Goal: Transaction & Acquisition: Purchase product/service

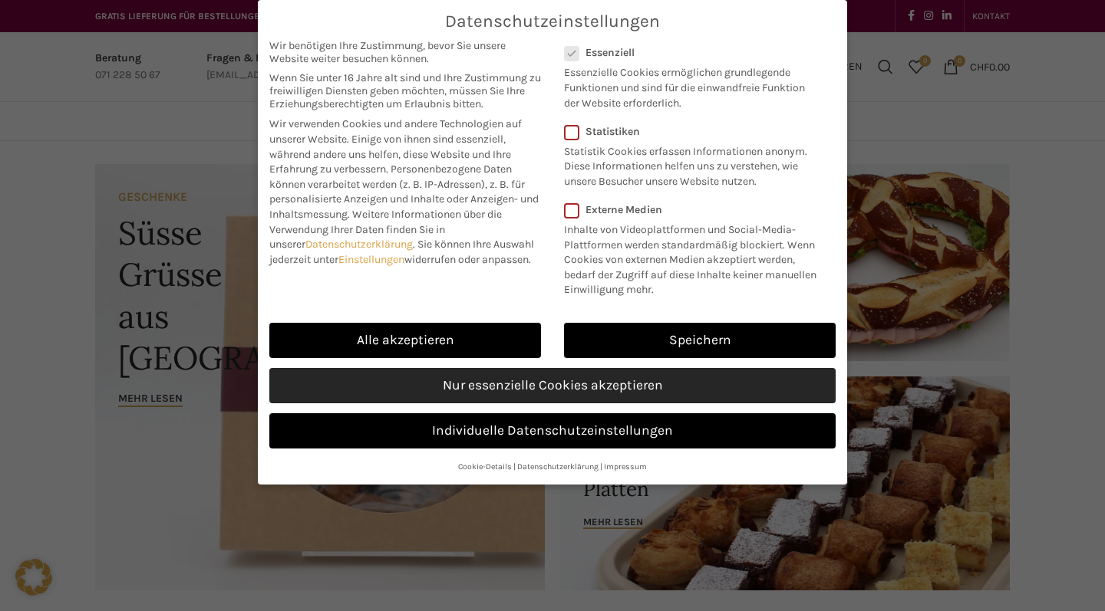
click at [476, 368] on link "Nur essenzielle Cookies akzeptieren" at bounding box center [552, 385] width 566 height 35
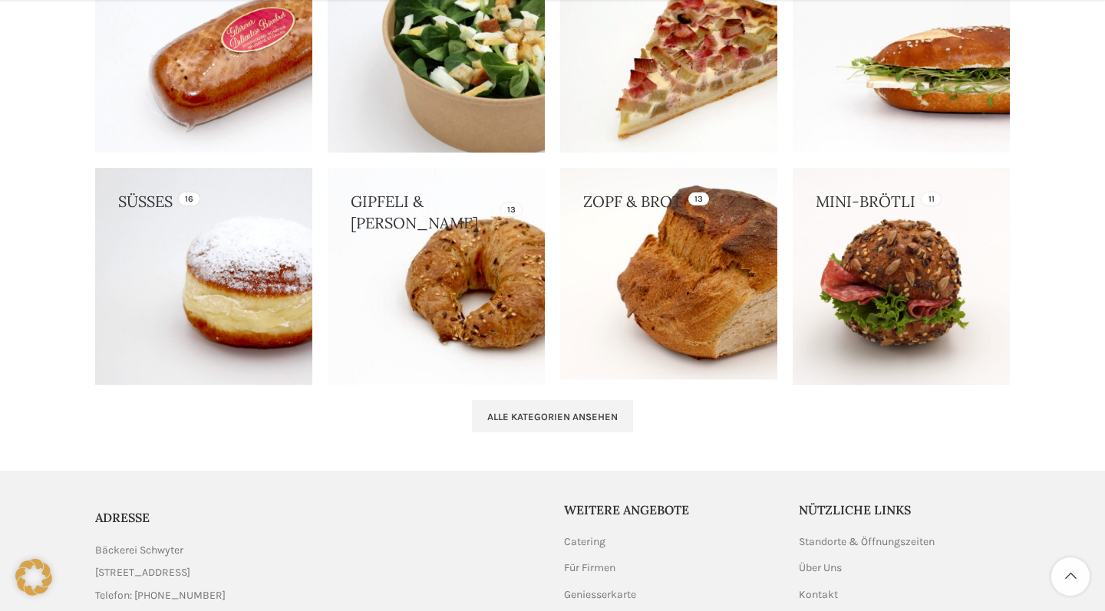
scroll to position [1498, 0]
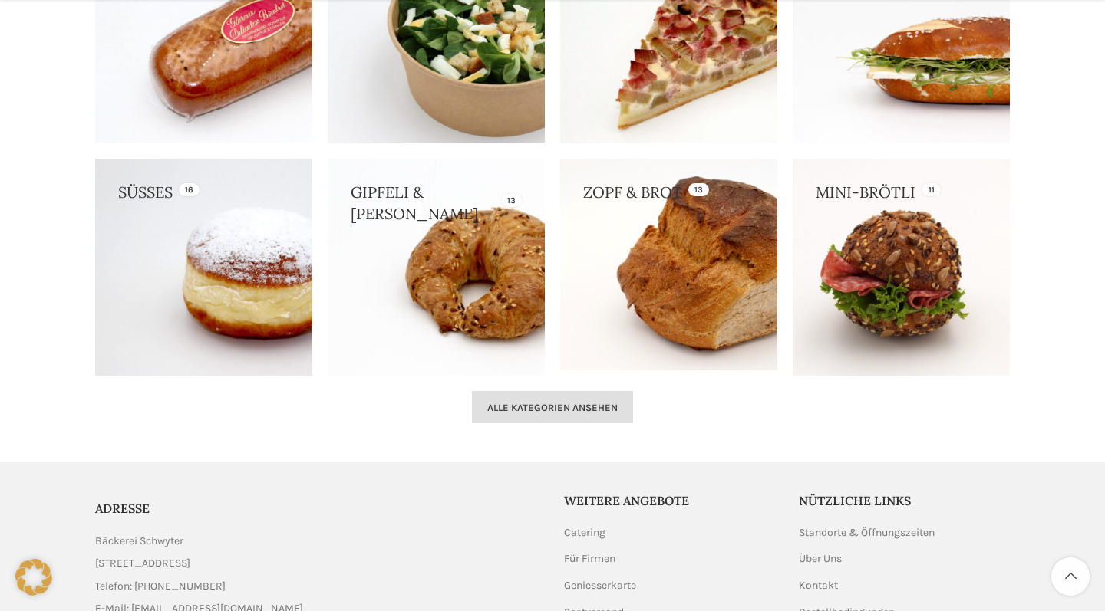
click at [506, 412] on link "Alle Kategorien ansehen" at bounding box center [552, 407] width 161 height 32
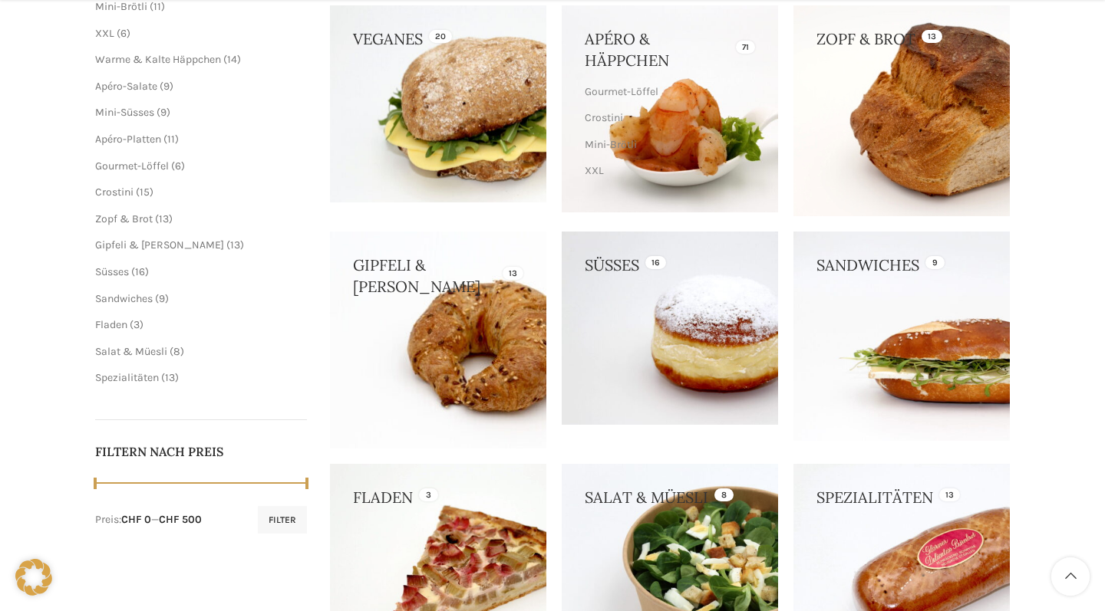
scroll to position [308, 0]
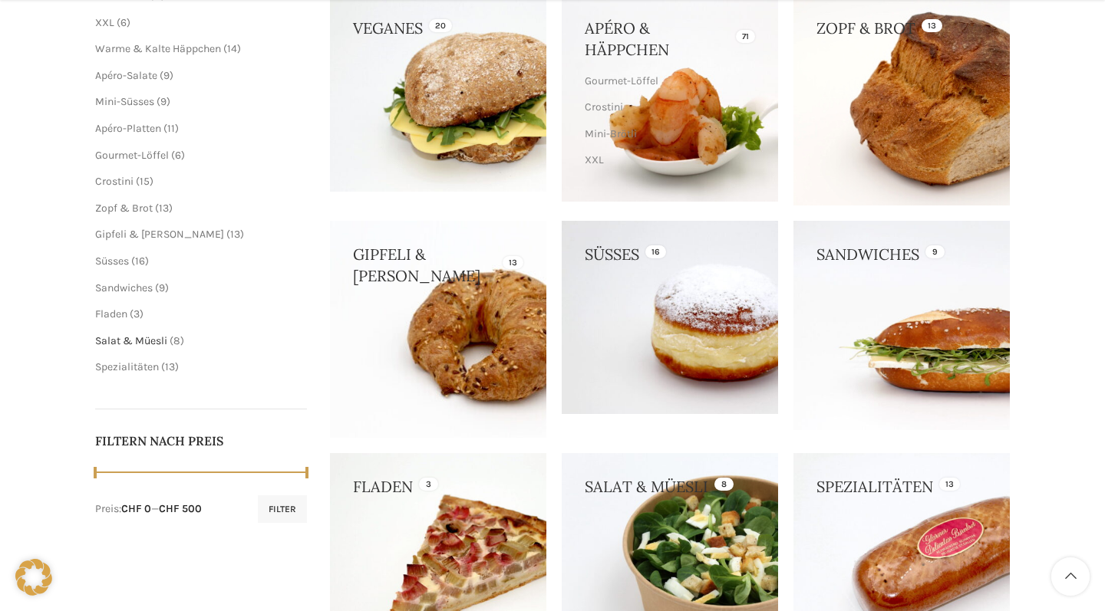
click at [142, 338] on span "Salat & Müesli" at bounding box center [131, 341] width 72 height 13
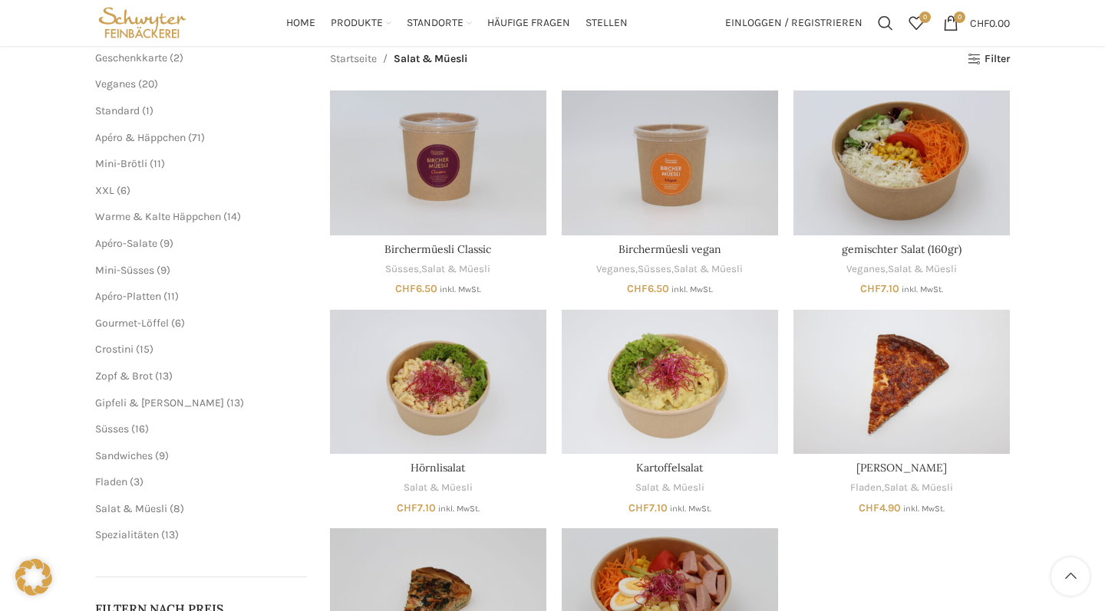
scroll to position [176, 0]
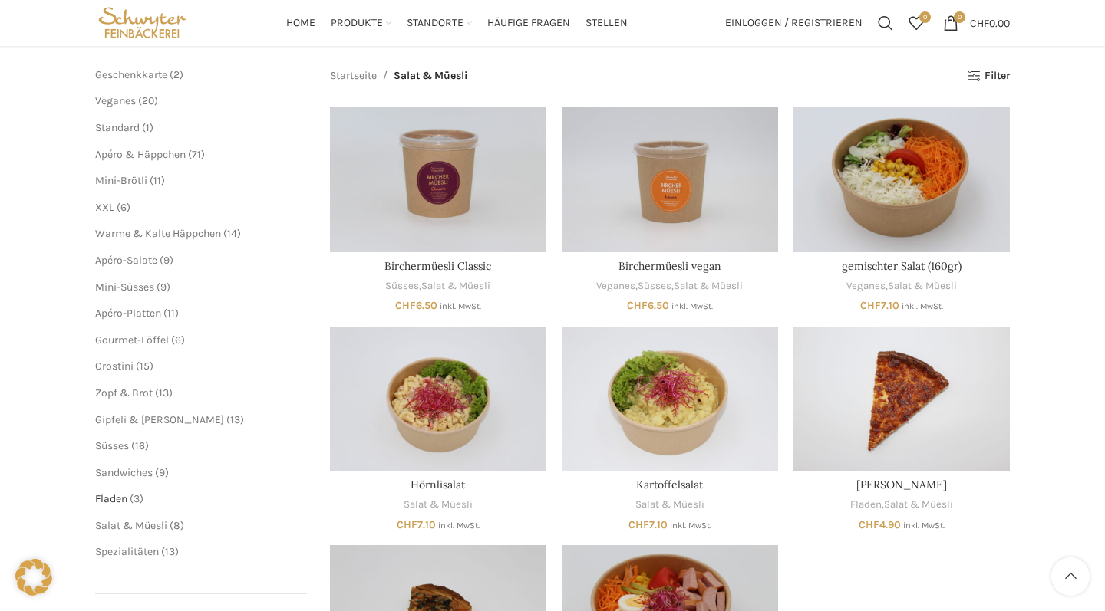
click at [116, 493] on span "Fladen" at bounding box center [111, 499] width 32 height 13
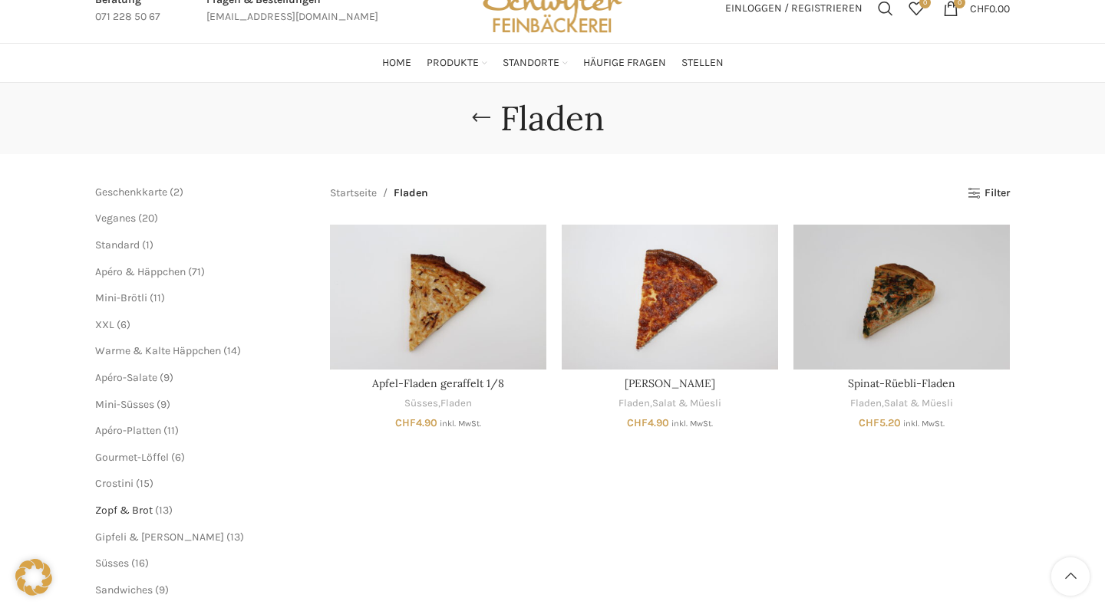
scroll to position [35, 0]
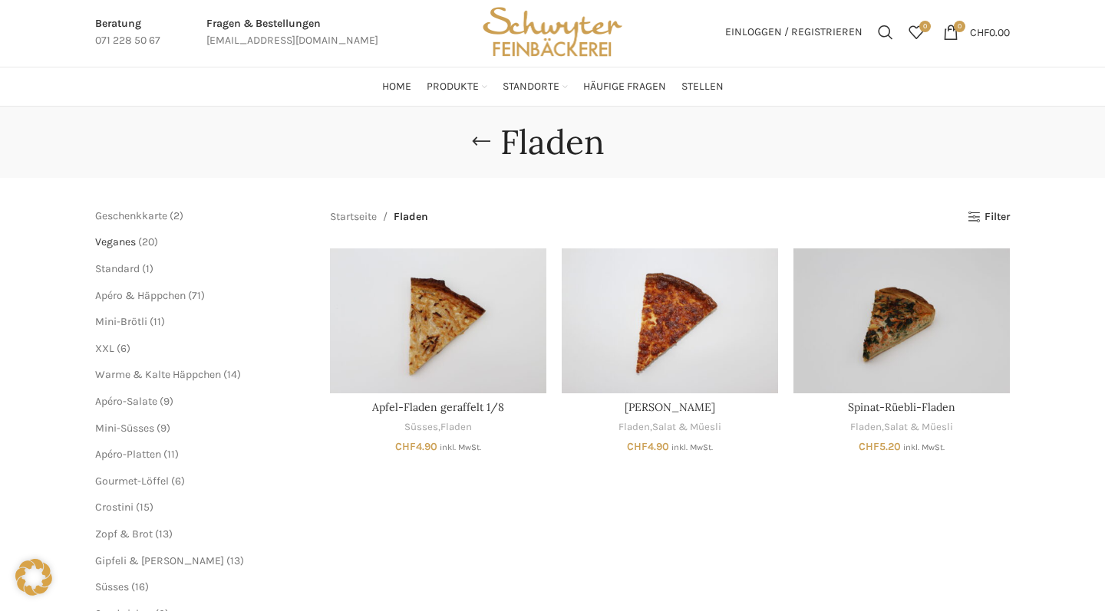
click at [126, 237] on span "Veganes" at bounding box center [115, 242] width 41 height 13
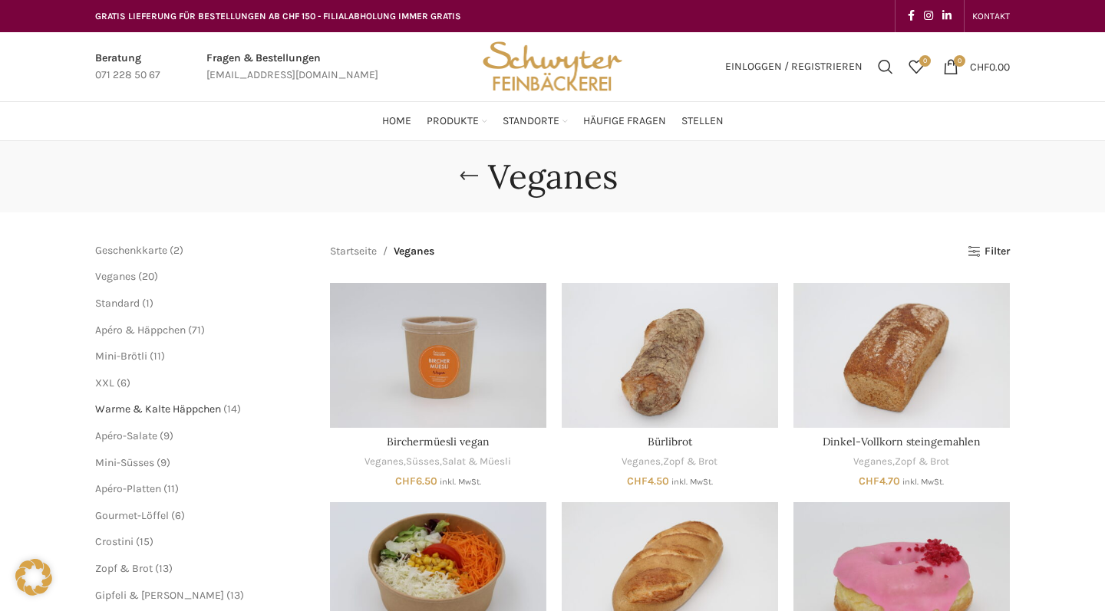
click at [139, 412] on span "Warme & Kalte Häppchen" at bounding box center [158, 409] width 126 height 13
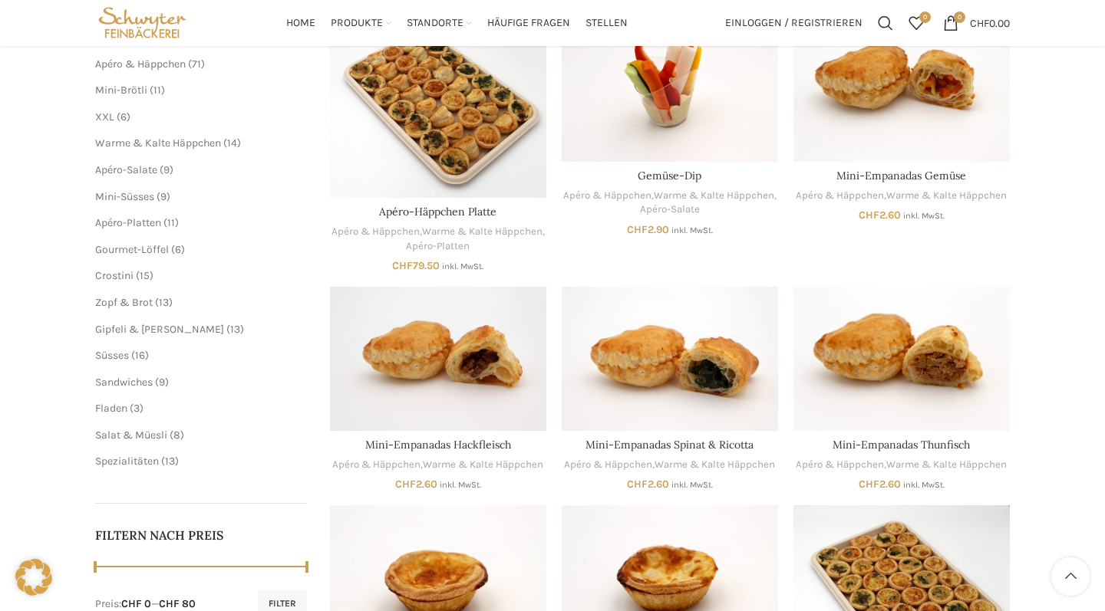
scroll to position [230, 0]
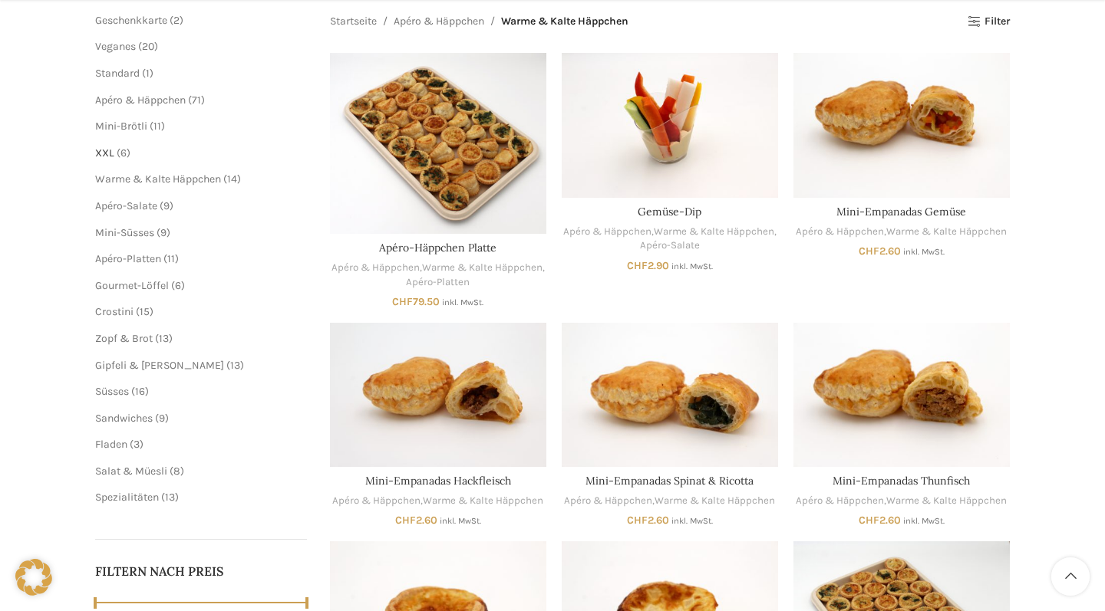
click at [110, 149] on span "XXL" at bounding box center [104, 153] width 19 height 13
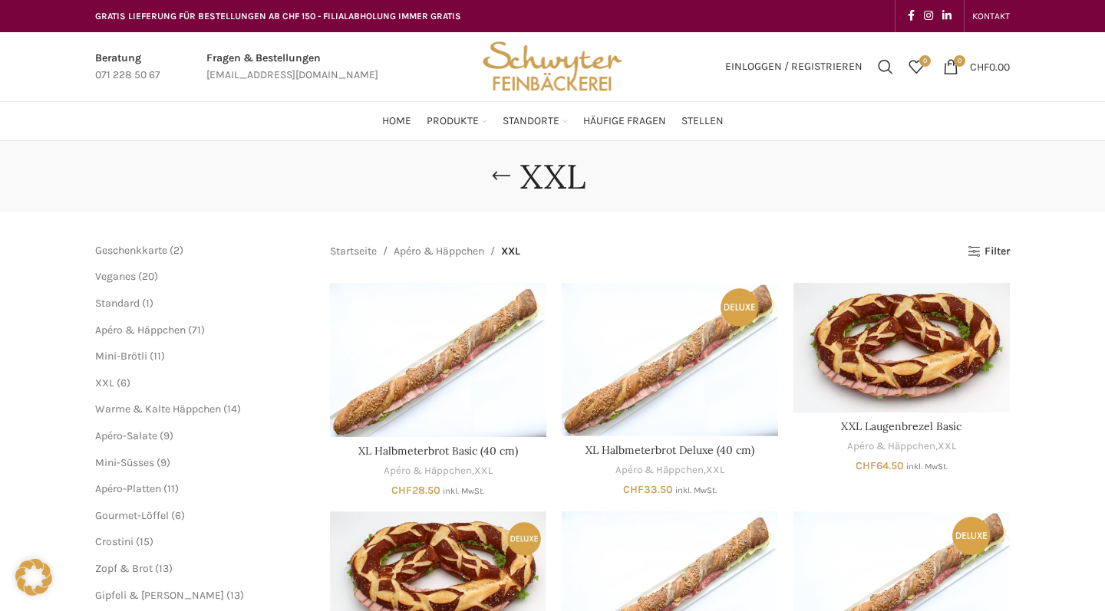
click at [111, 149] on div "XXL" at bounding box center [552, 176] width 1105 height 71
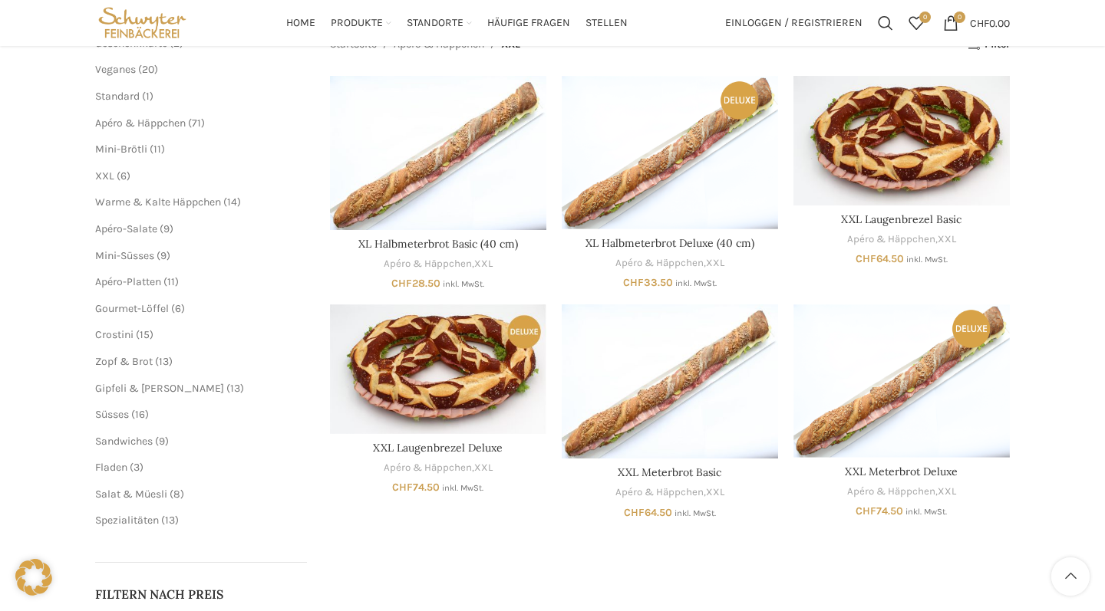
scroll to position [187, 0]
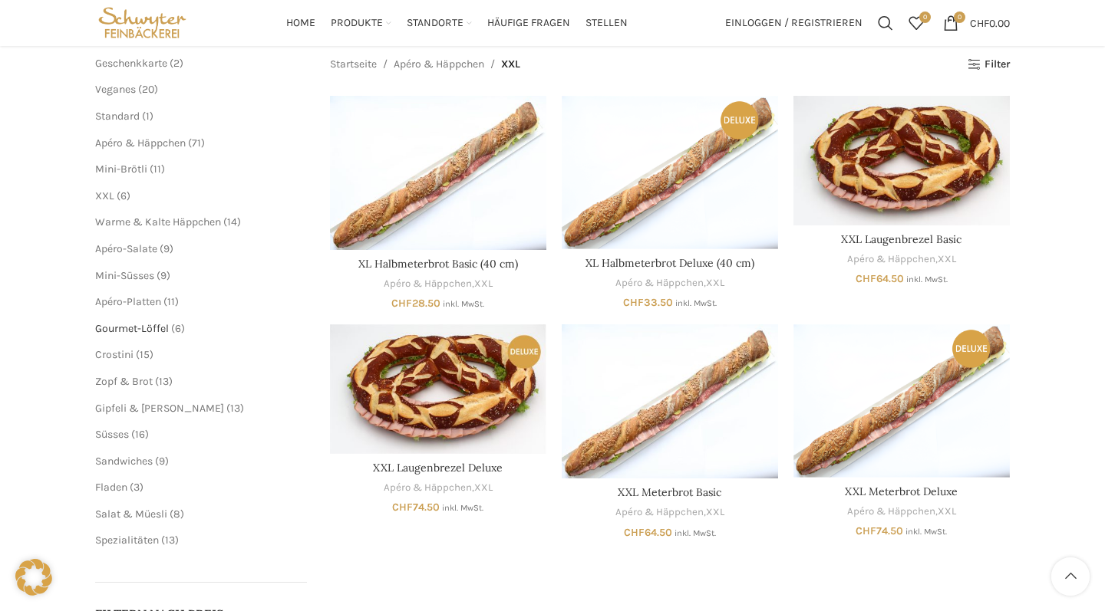
click at [126, 327] on span "Gourmet-Löffel" at bounding box center [132, 328] width 74 height 13
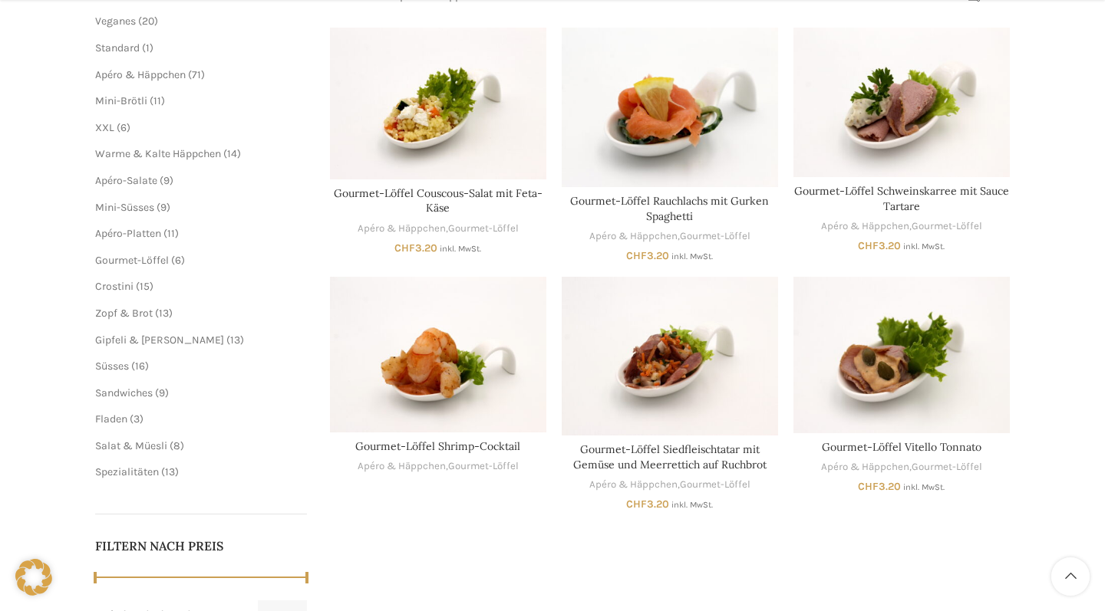
scroll to position [257, 0]
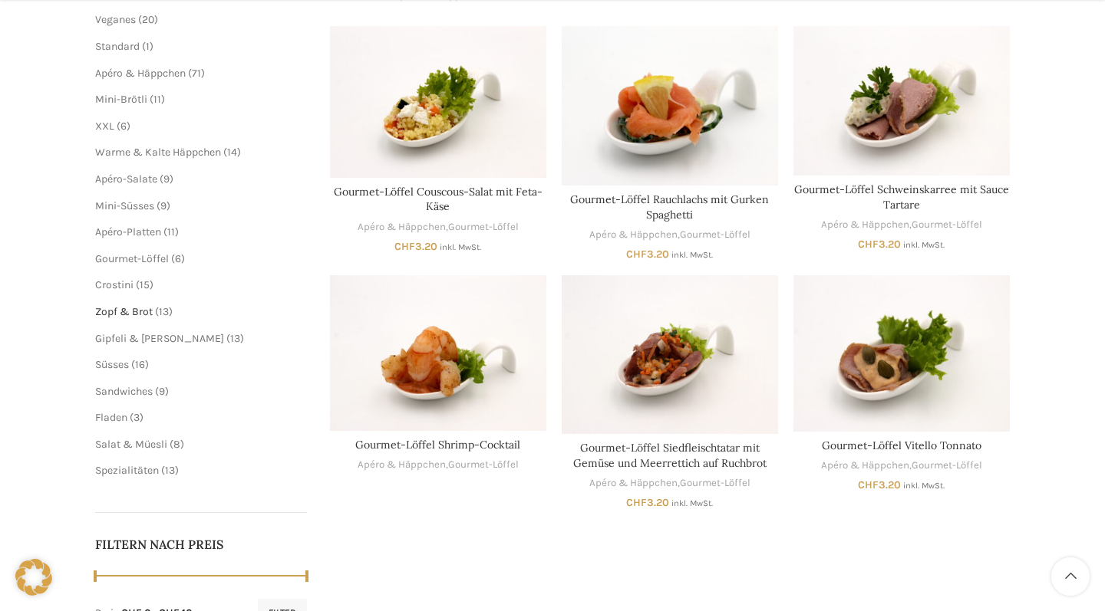
click at [118, 310] on span "Zopf & Brot" at bounding box center [124, 311] width 58 height 13
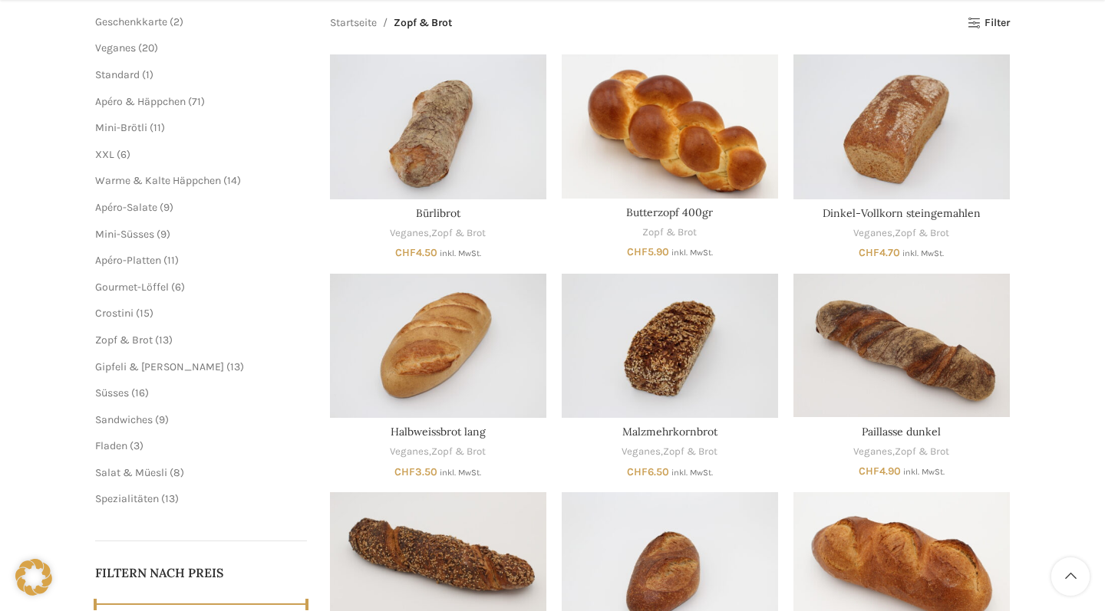
scroll to position [259, 0]
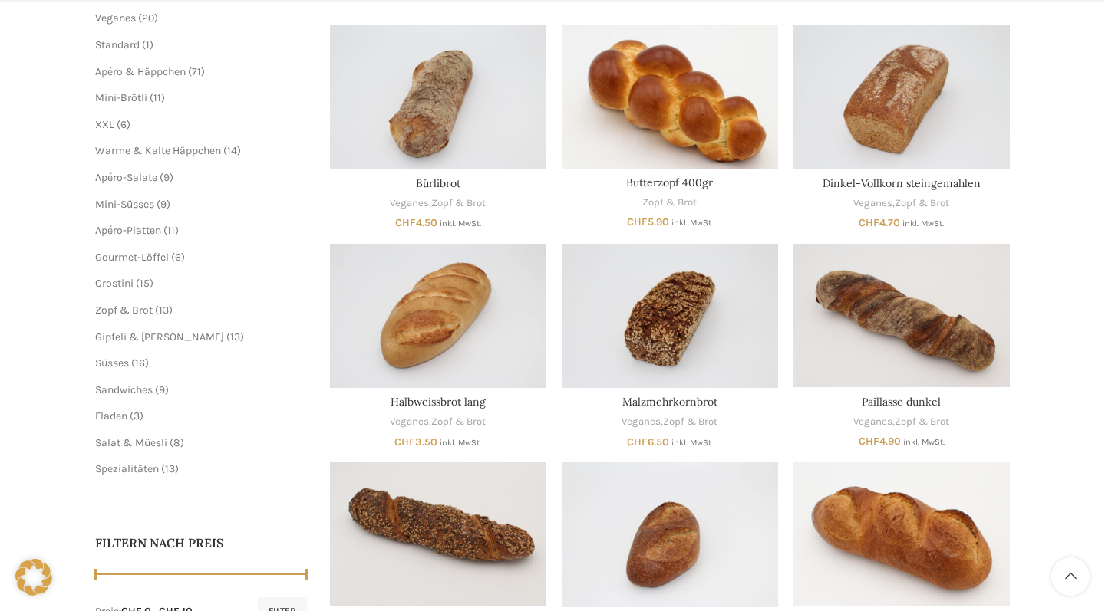
click at [139, 389] on li "Sandwiches 9 9 Produkte" at bounding box center [201, 390] width 212 height 15
click at [133, 384] on span "Sandwiches" at bounding box center [124, 390] width 58 height 13
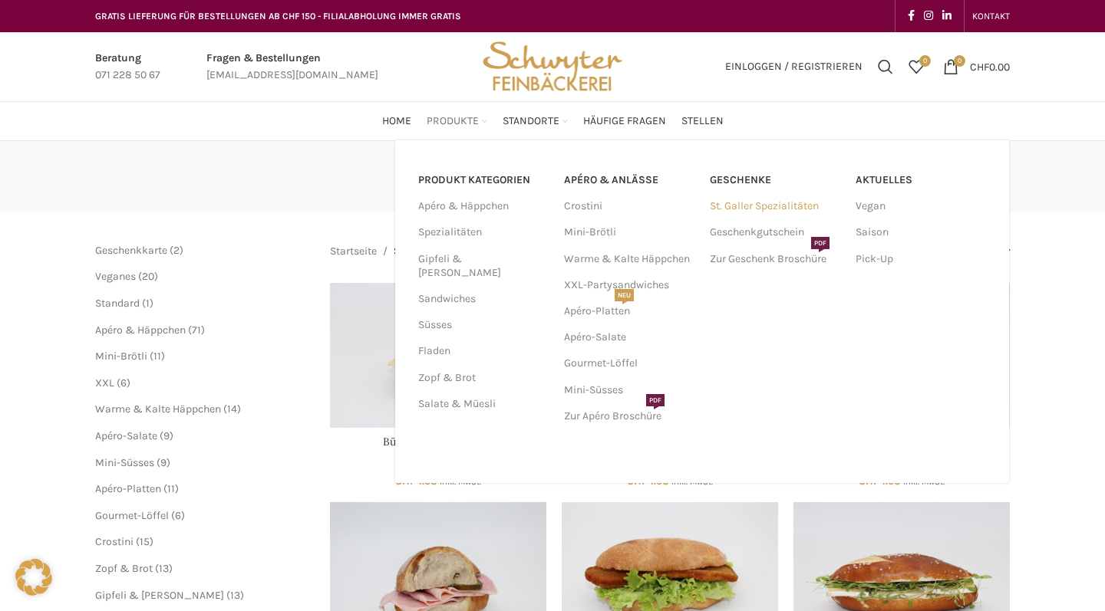
click at [753, 214] on link "St. Galler Spezialitäten" at bounding box center [775, 206] width 130 height 26
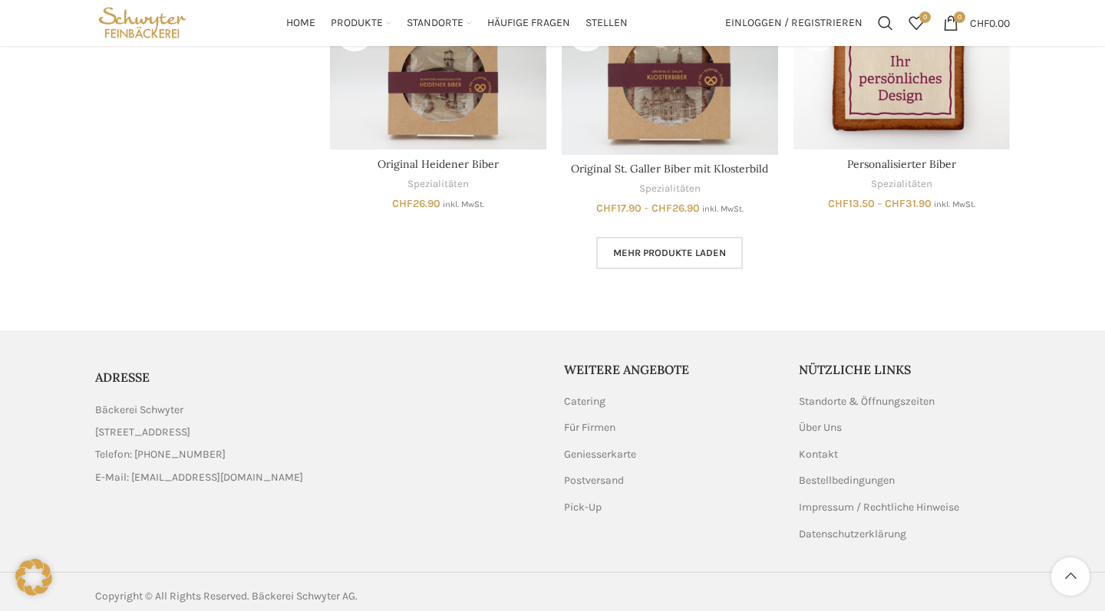
scroll to position [1110, 0]
